Goal: Task Accomplishment & Management: Use online tool/utility

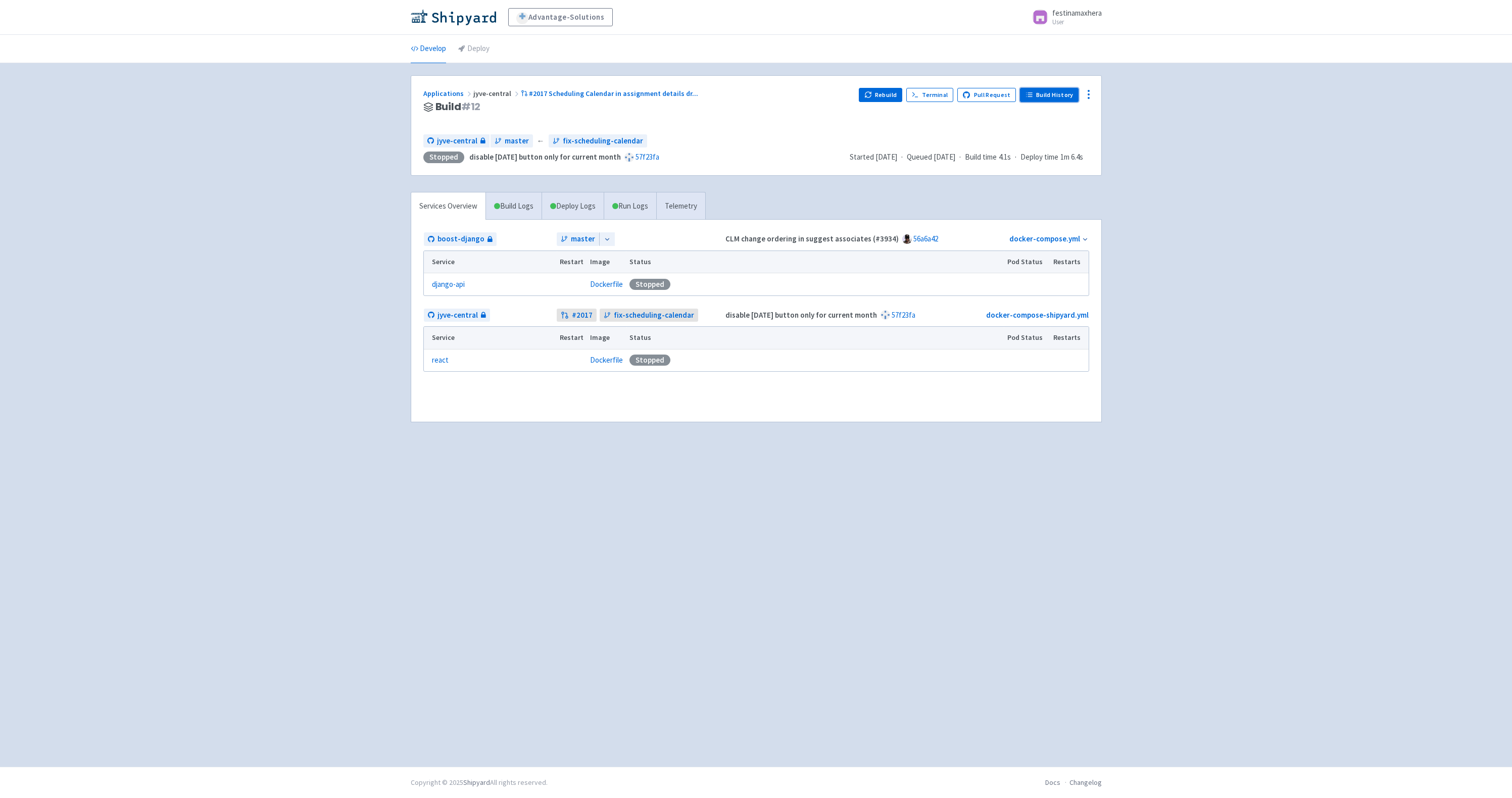
click at [1036, 88] on link "Build History" at bounding box center [1049, 95] width 58 height 14
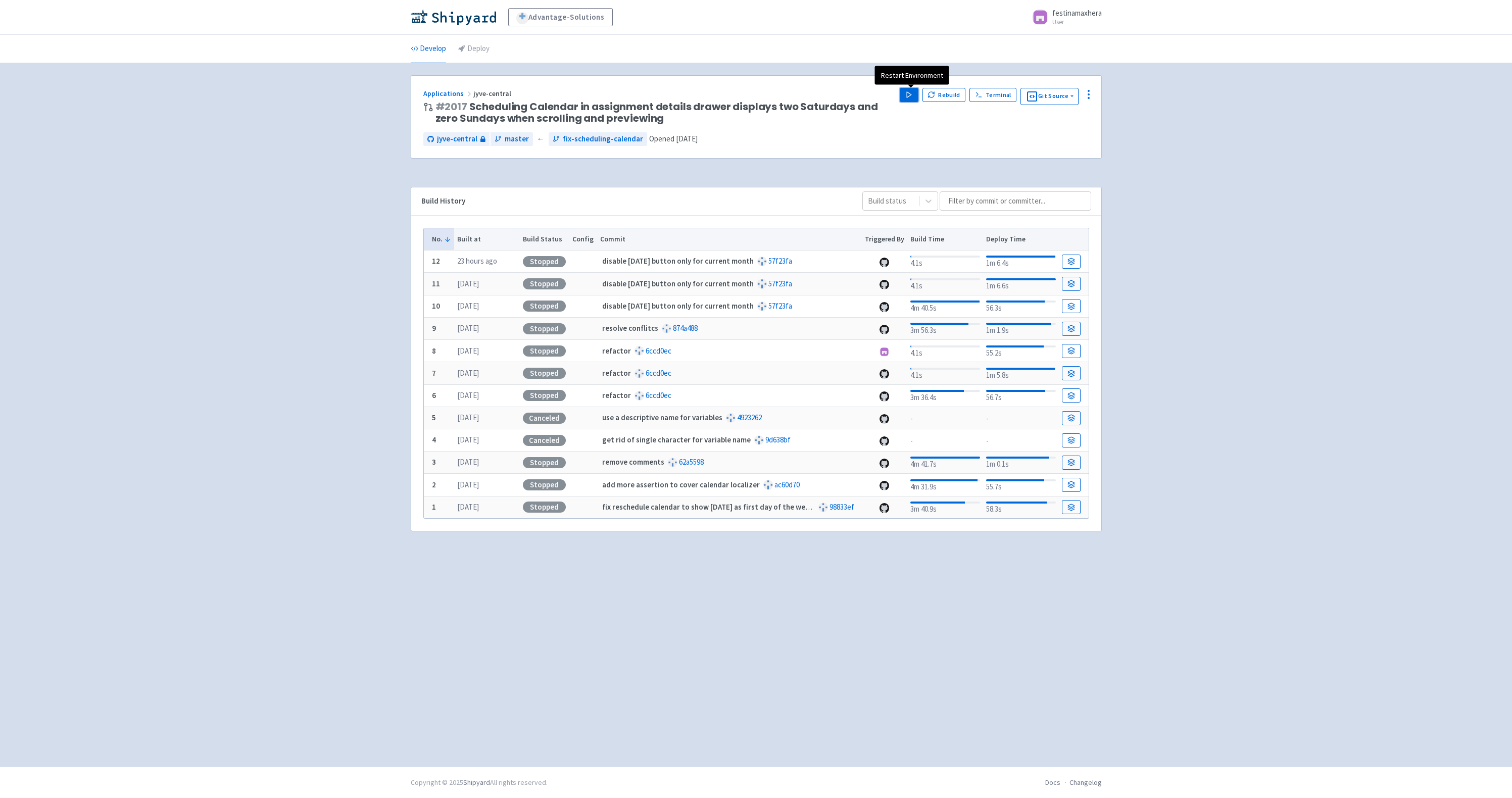
click at [913, 97] on icon "button" at bounding box center [909, 94] width 8 height 8
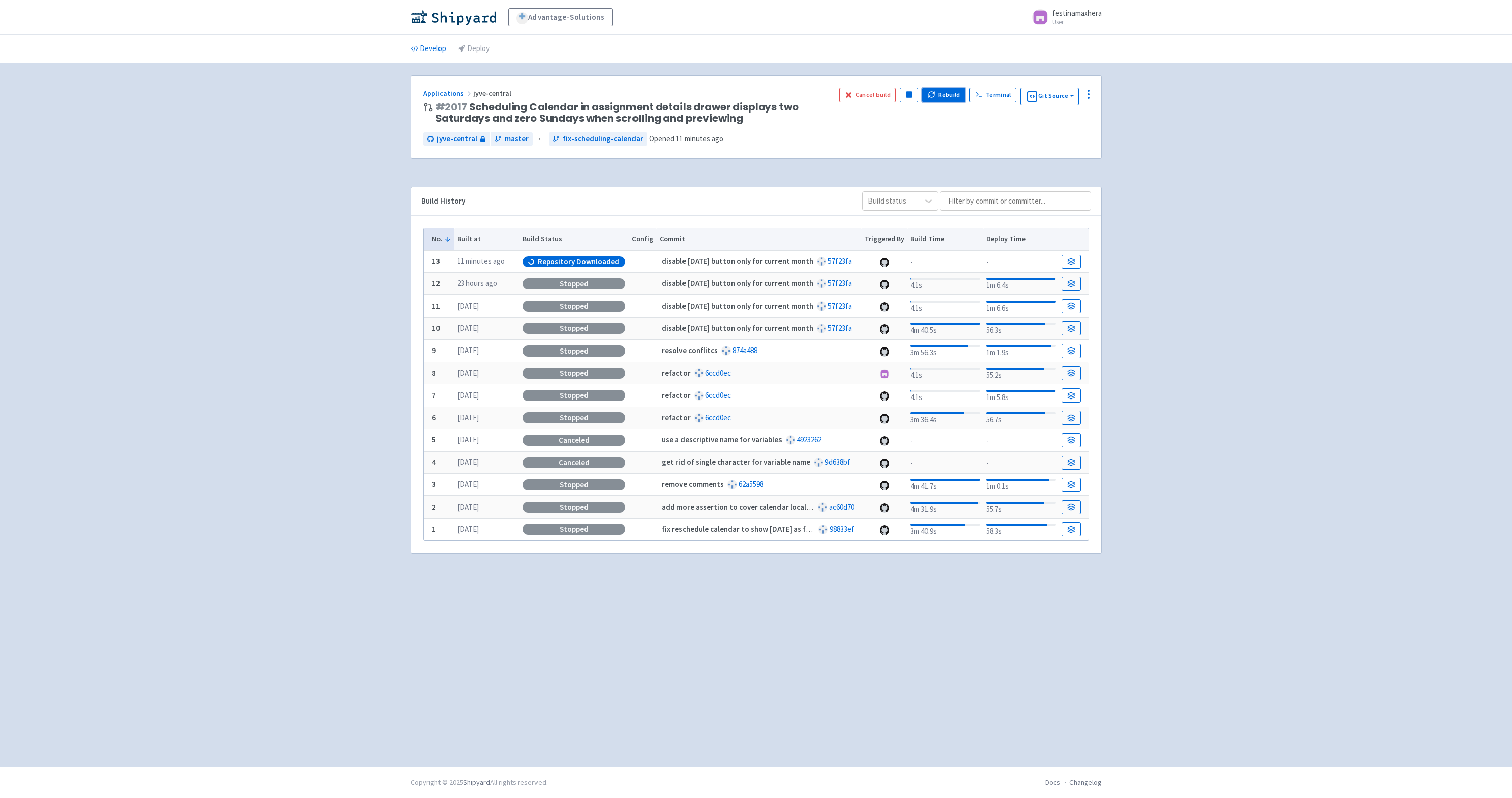
click at [935, 96] on icon "button" at bounding box center [931, 94] width 8 height 8
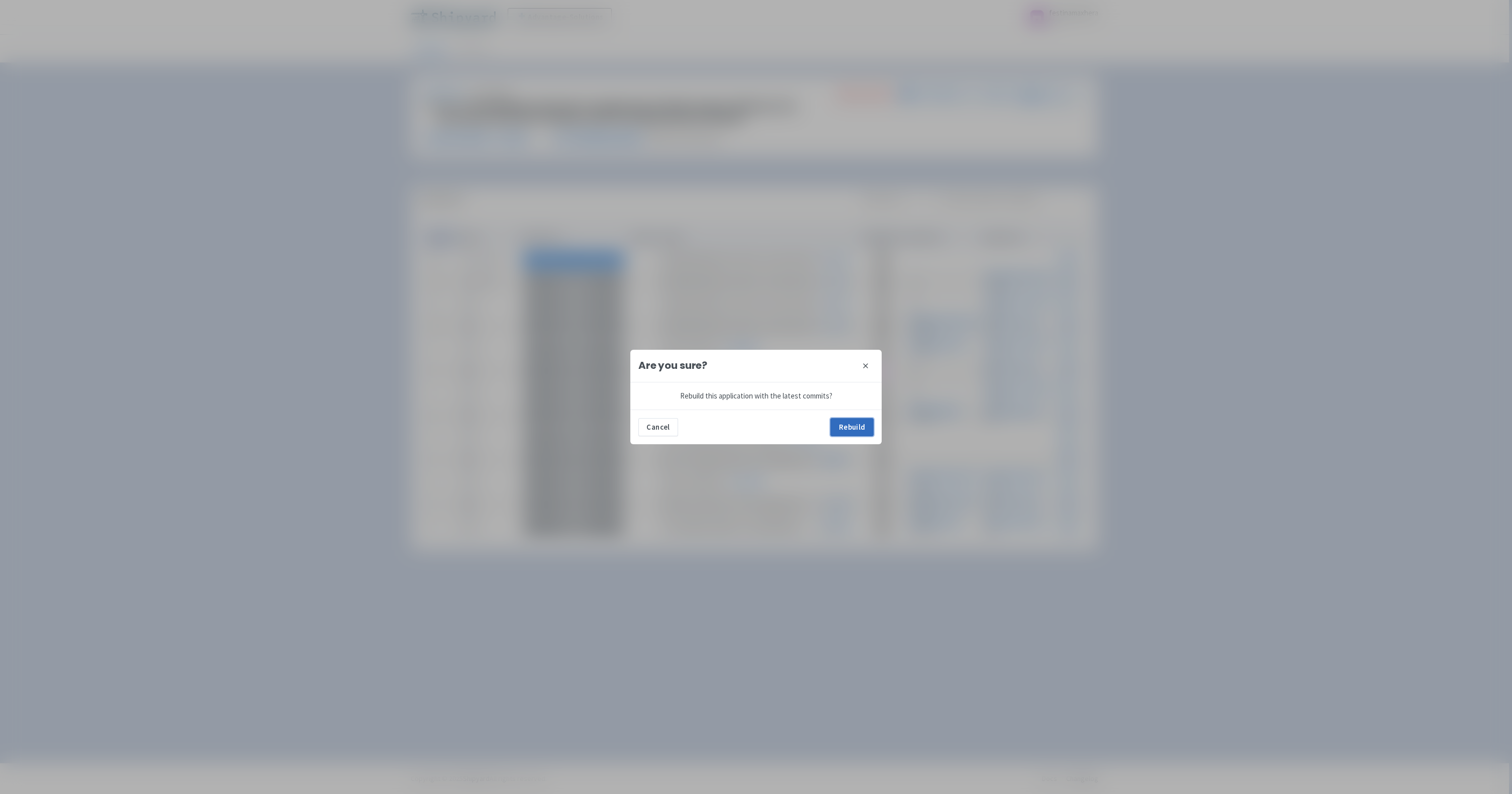
click at [857, 427] on button "Rebuild" at bounding box center [852, 427] width 43 height 18
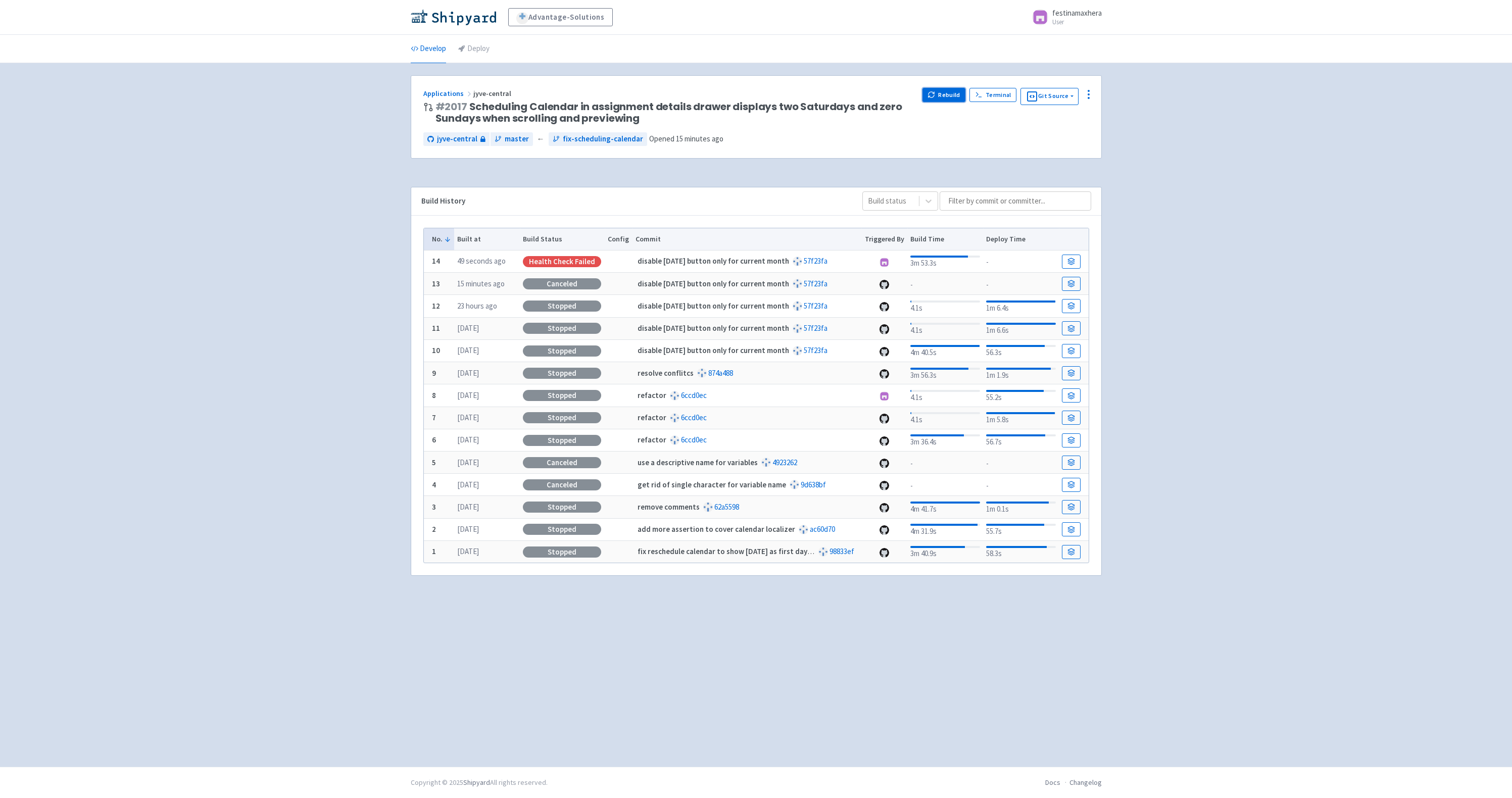
click at [946, 92] on button "Rebuild" at bounding box center [944, 95] width 44 height 14
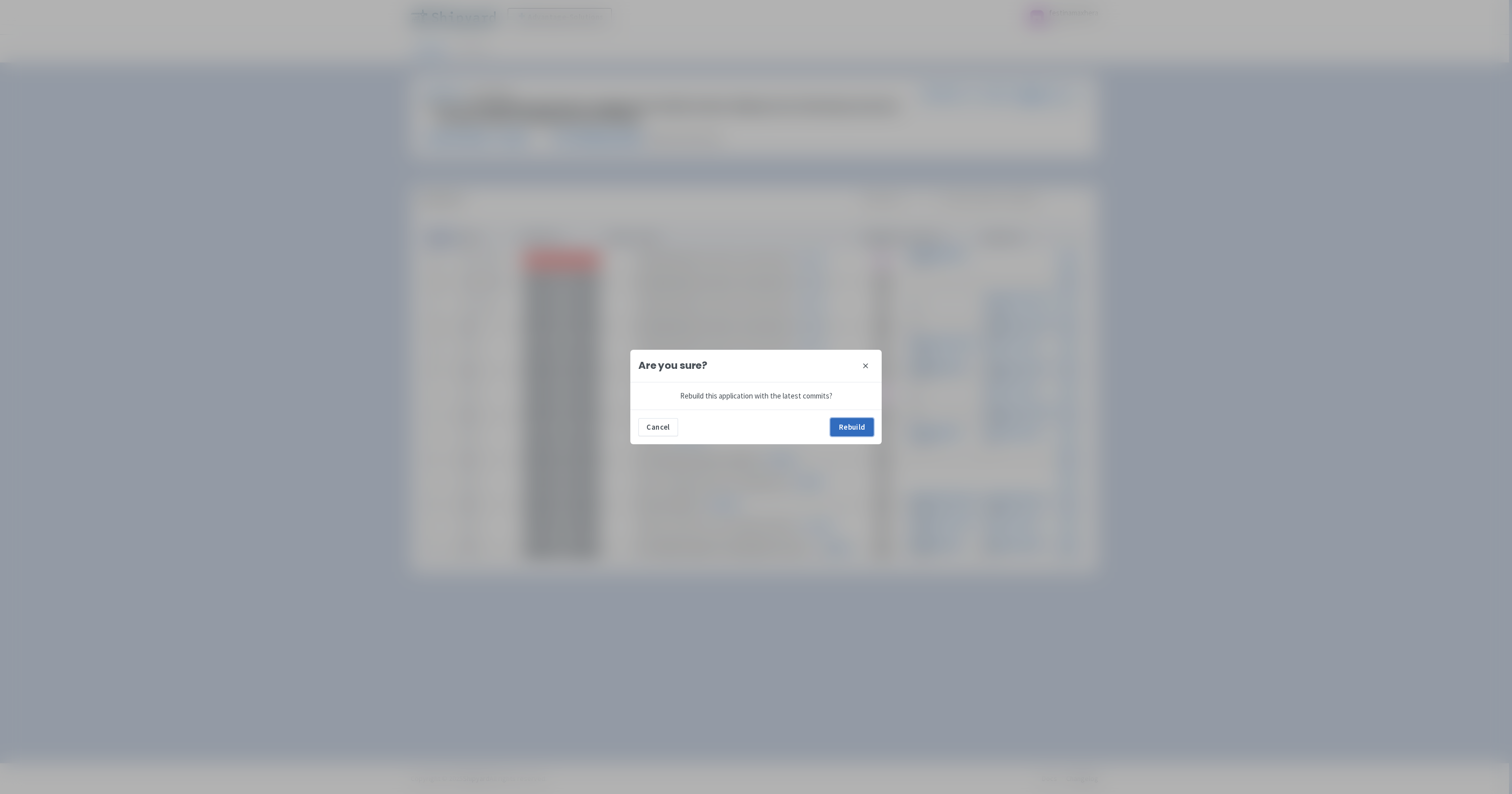
click at [855, 427] on button "Rebuild" at bounding box center [852, 427] width 43 height 18
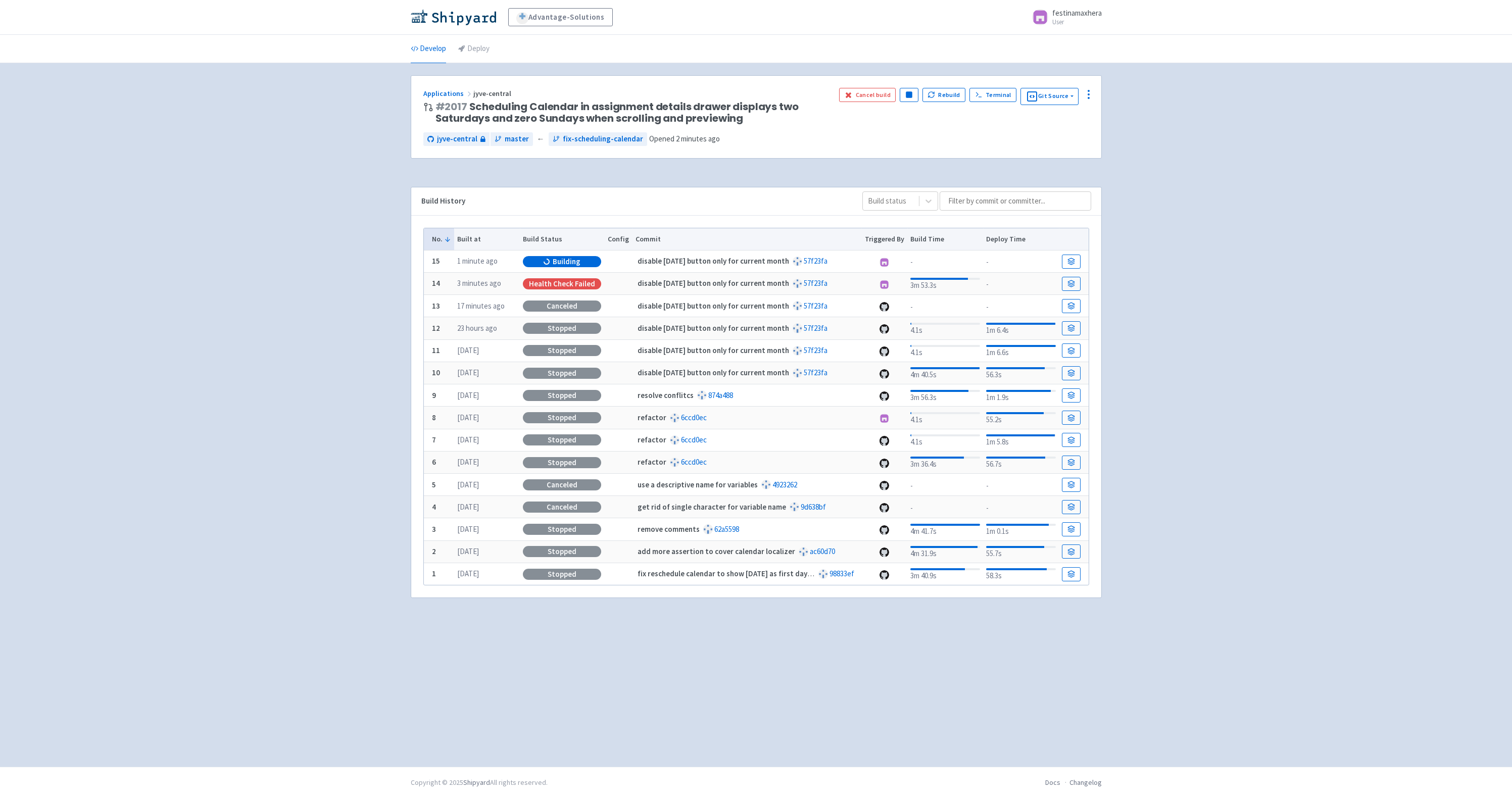
click at [1345, 195] on div "Advantage-Solutions festinamaxhera User Profile Sign out Develop Deploy" at bounding box center [756, 383] width 1512 height 767
drag, startPoint x: 217, startPoint y: 14, endPoint x: 204, endPoint y: 14, distance: 13.0
click at [202, 16] on div "Advantage-Solutions festinamaxhera User Profile Sign out" at bounding box center [756, 17] width 1512 height 35
click at [865, 97] on span "Visit" at bounding box center [867, 95] width 13 height 8
click at [870, 94] on span "Visit" at bounding box center [867, 95] width 13 height 8
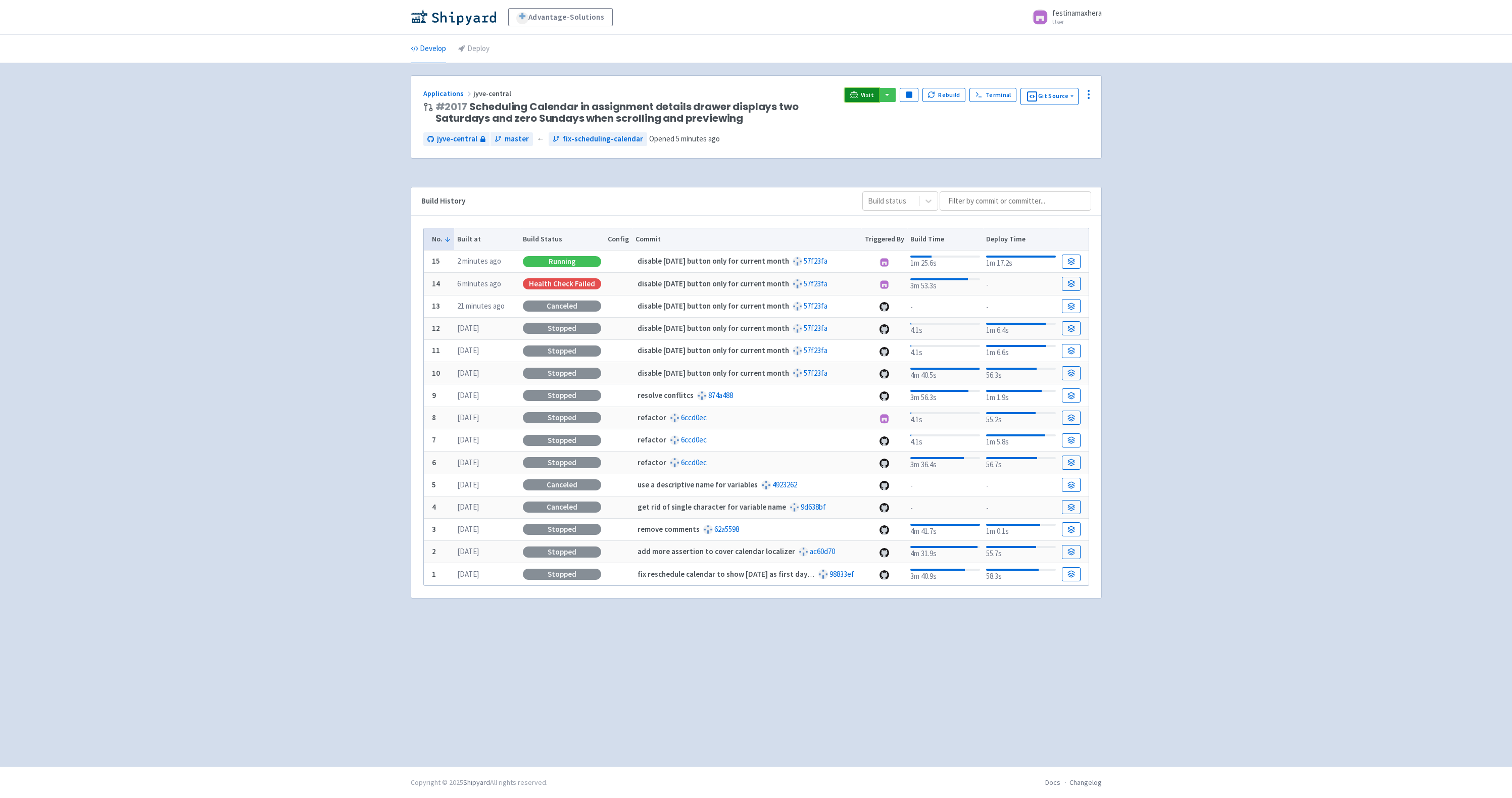
click at [858, 93] on icon at bounding box center [854, 94] width 8 height 8
click at [864, 96] on span "Visit" at bounding box center [867, 95] width 13 height 8
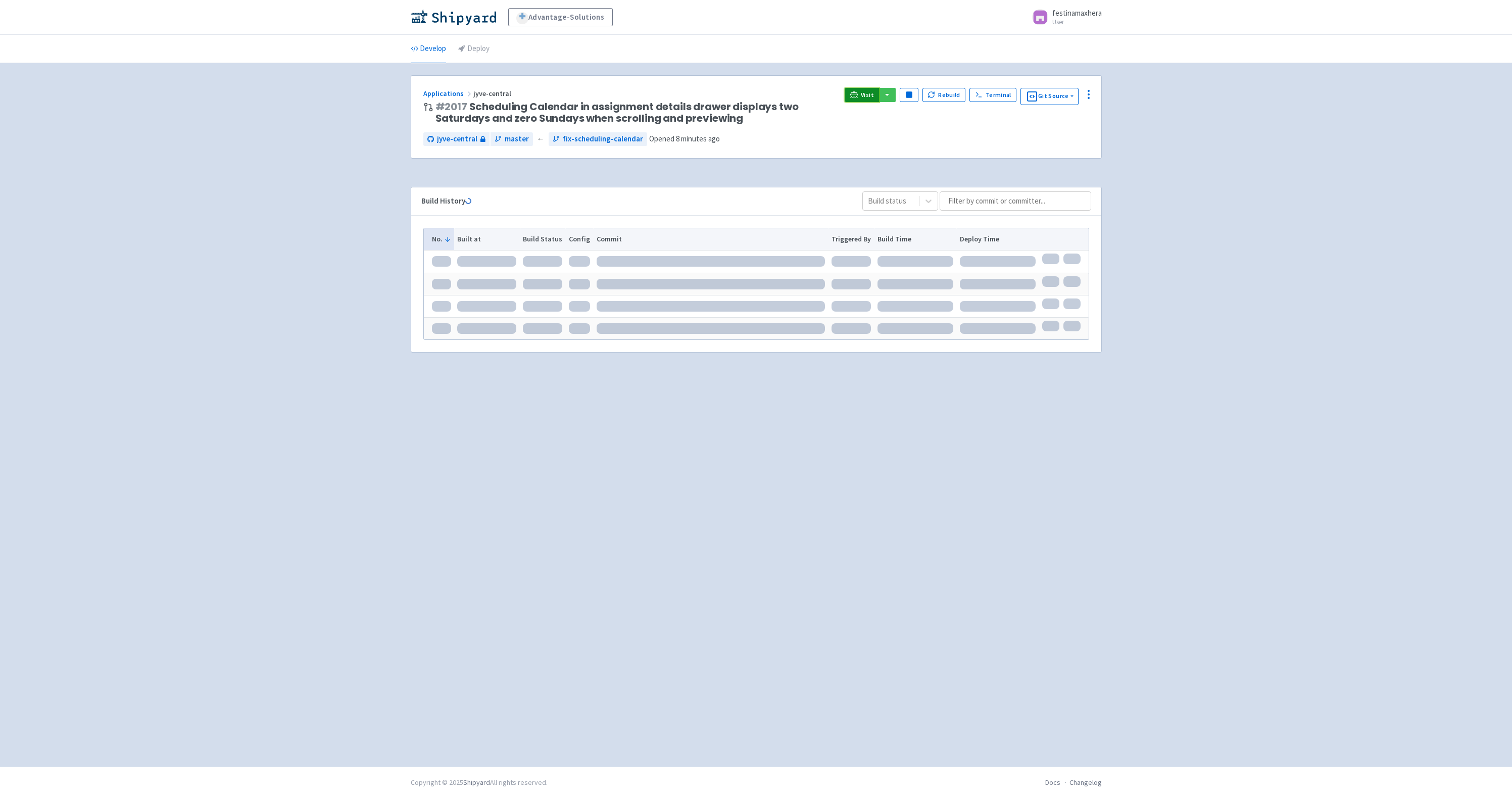
click at [871, 96] on span "Visit" at bounding box center [867, 95] width 13 height 8
